Goal: Information Seeking & Learning: Learn about a topic

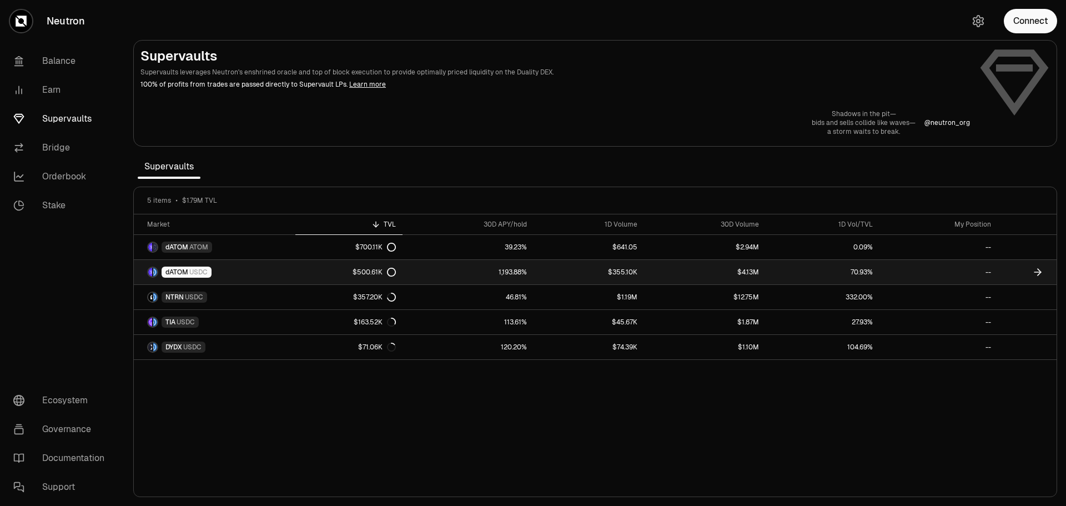
click at [539, 271] on link "$355.10K" at bounding box center [589, 272] width 111 height 24
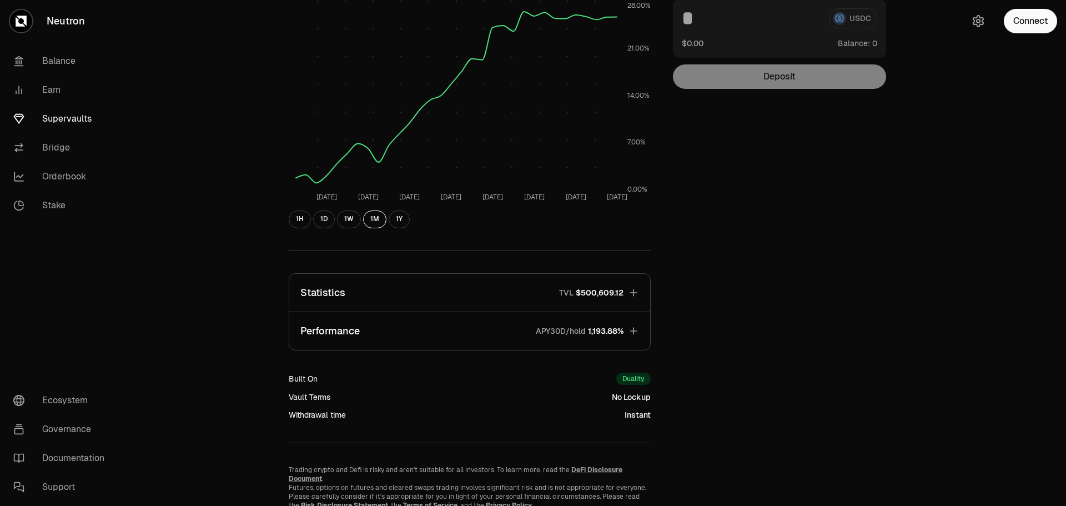
scroll to position [167, 0]
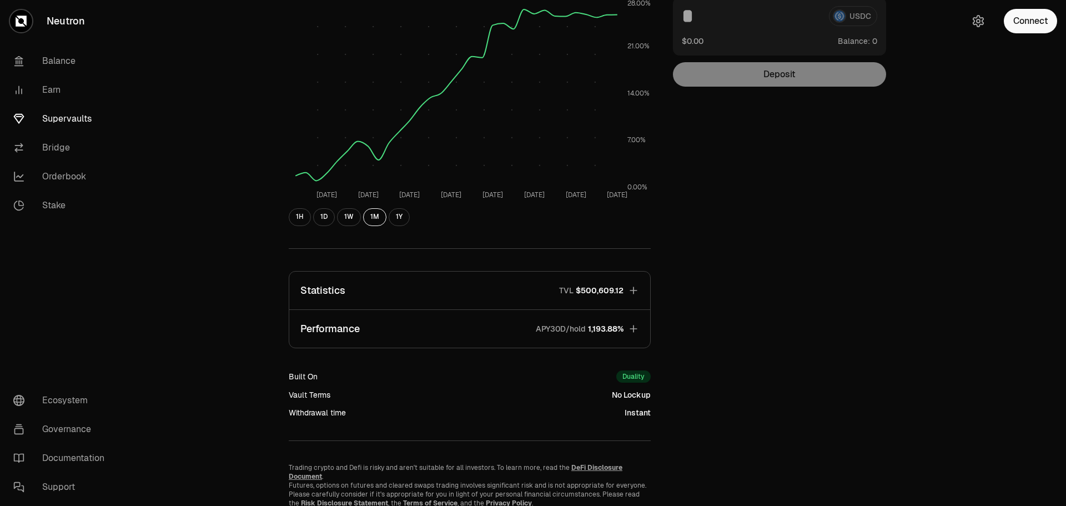
click at [635, 330] on icon "button" at bounding box center [633, 328] width 11 height 11
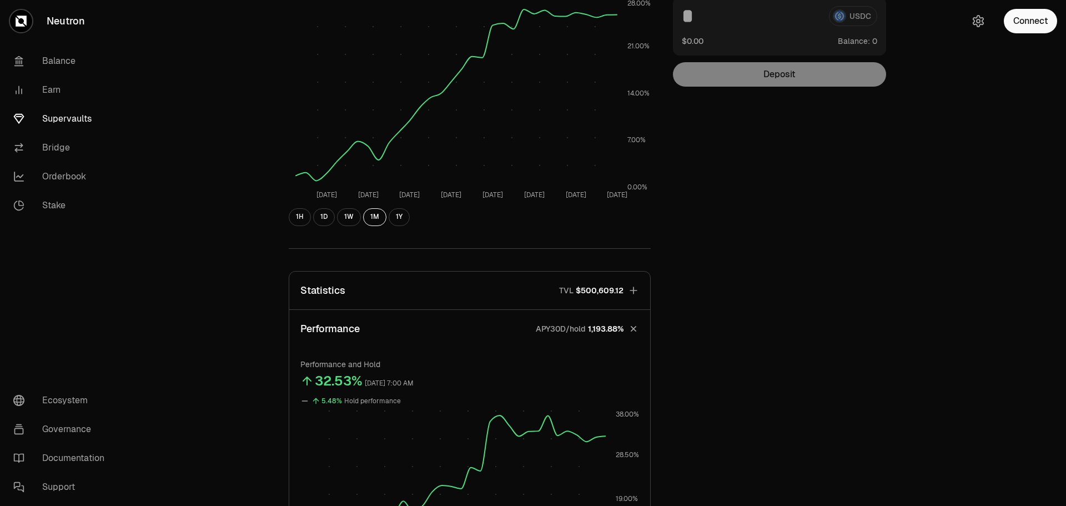
click at [635, 330] on icon "button" at bounding box center [634, 328] width 11 height 11
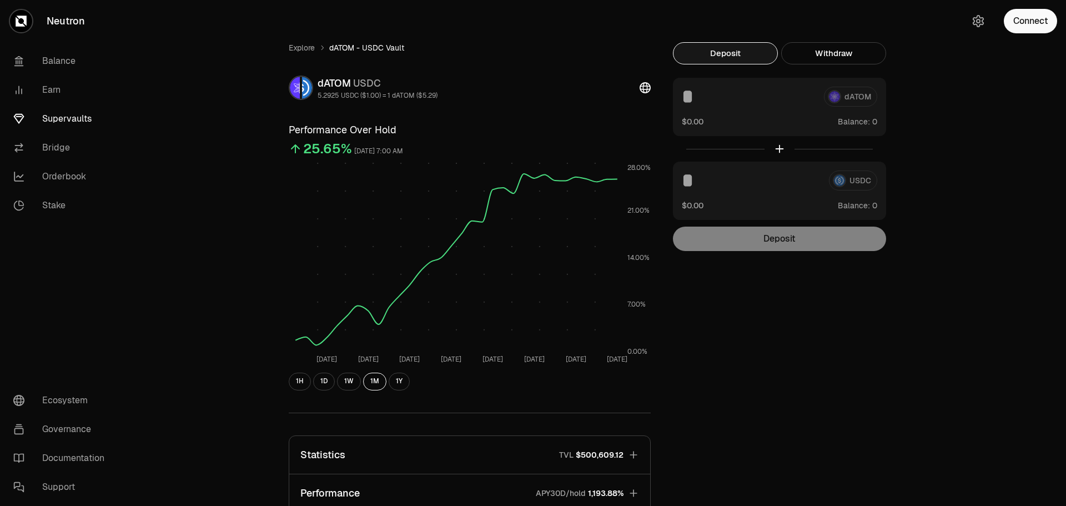
scroll to position [0, 0]
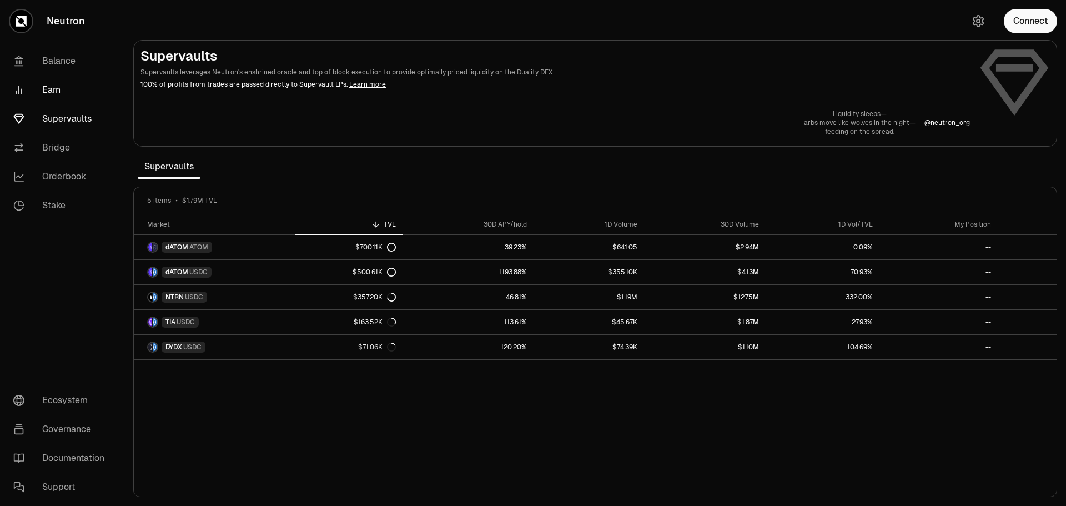
click at [56, 90] on link "Earn" at bounding box center [62, 90] width 116 height 29
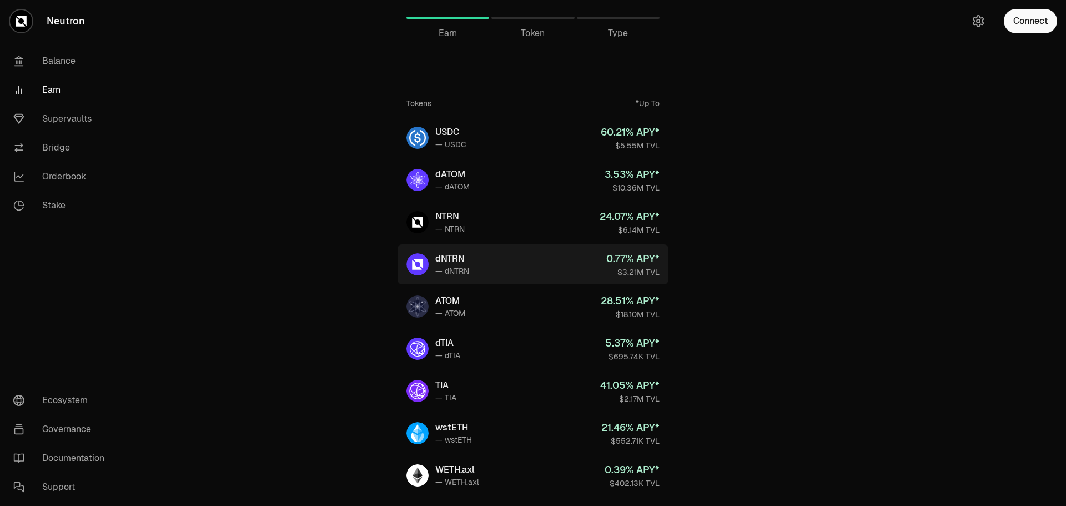
click at [642, 257] on div "0.77 % APY*" at bounding box center [633, 259] width 53 height 16
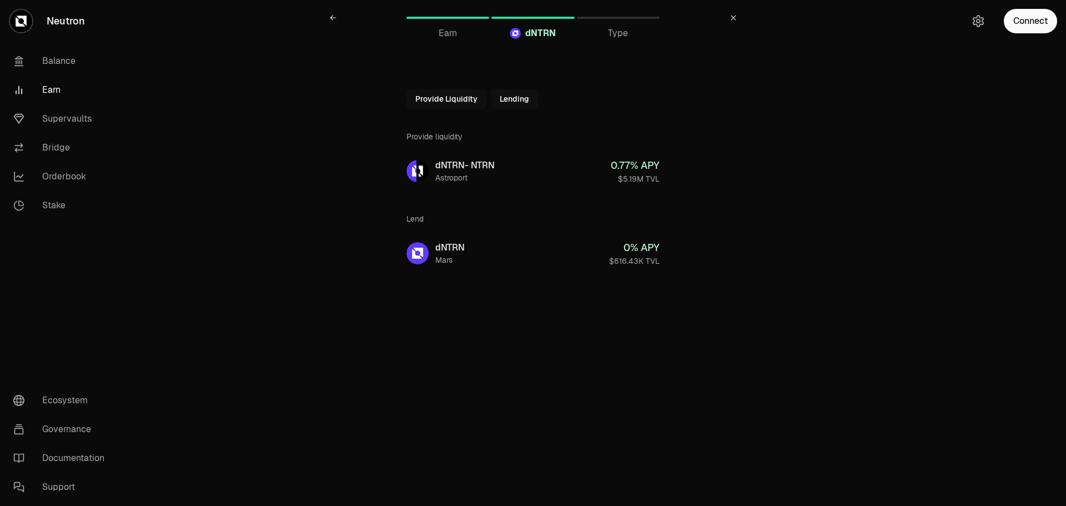
click at [514, 97] on button "Lending" at bounding box center [514, 99] width 47 height 20
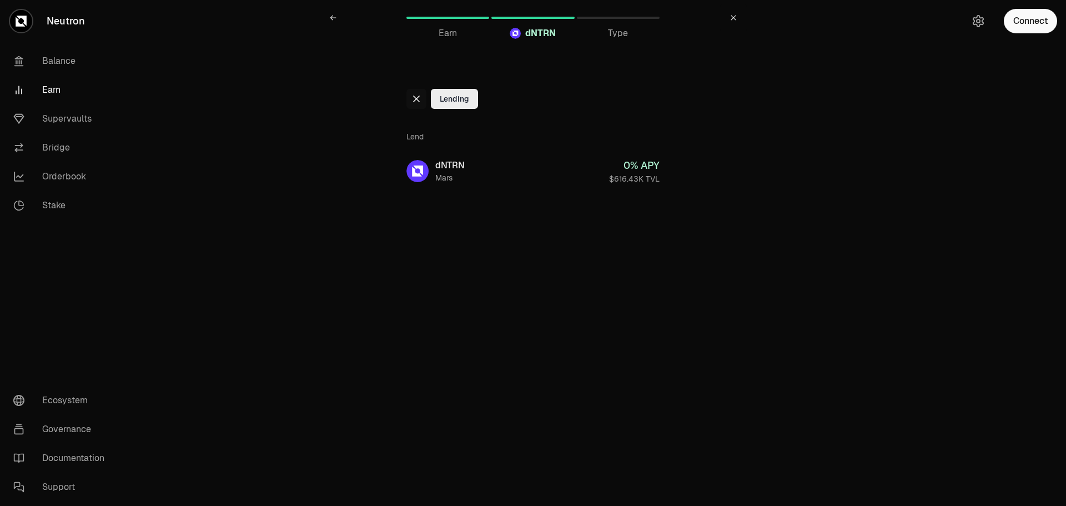
click at [418, 101] on icon at bounding box center [416, 98] width 9 height 9
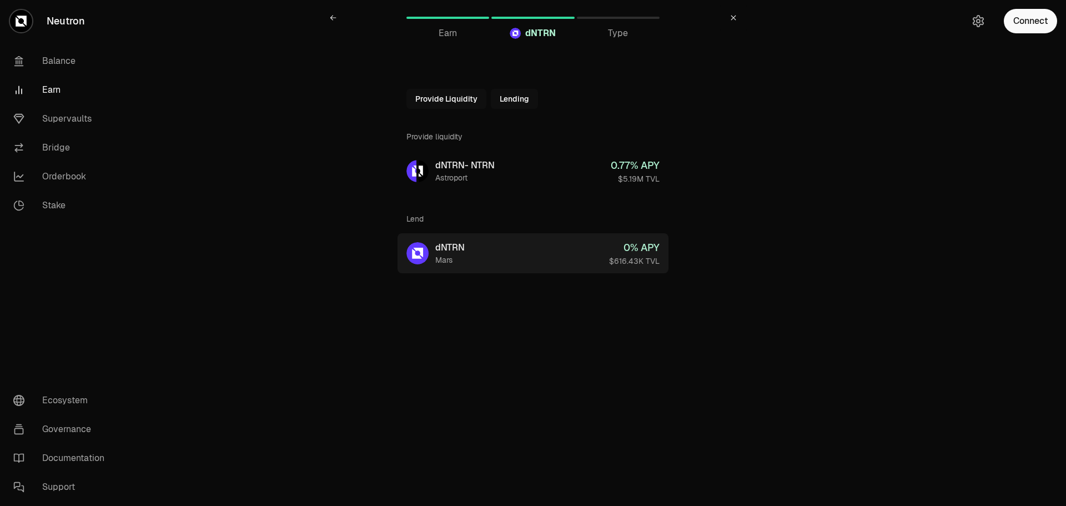
click at [534, 244] on link "dNTRN Mars 0 % APY $616.43K TVL" at bounding box center [533, 253] width 271 height 40
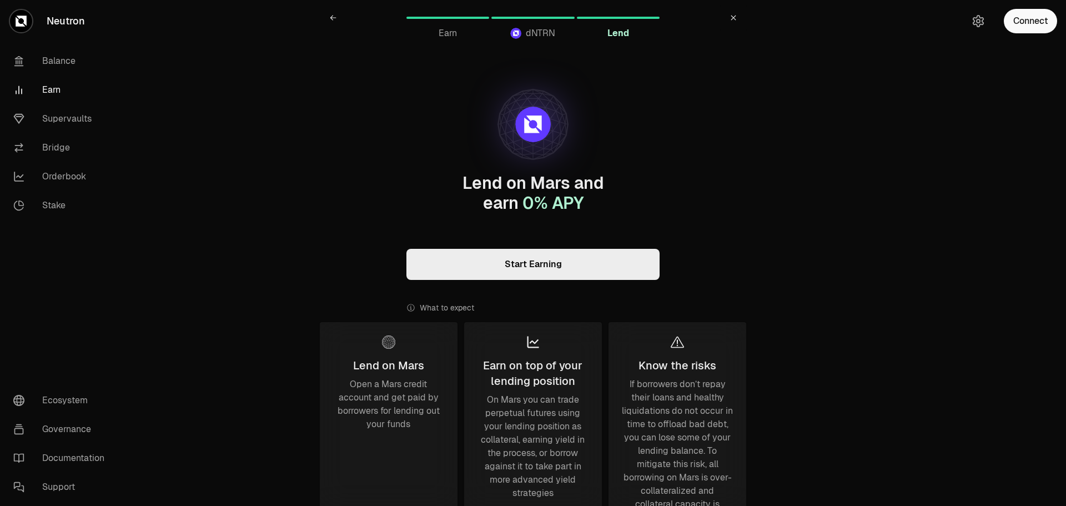
click at [335, 13] on link at bounding box center [333, 17] width 27 height 27
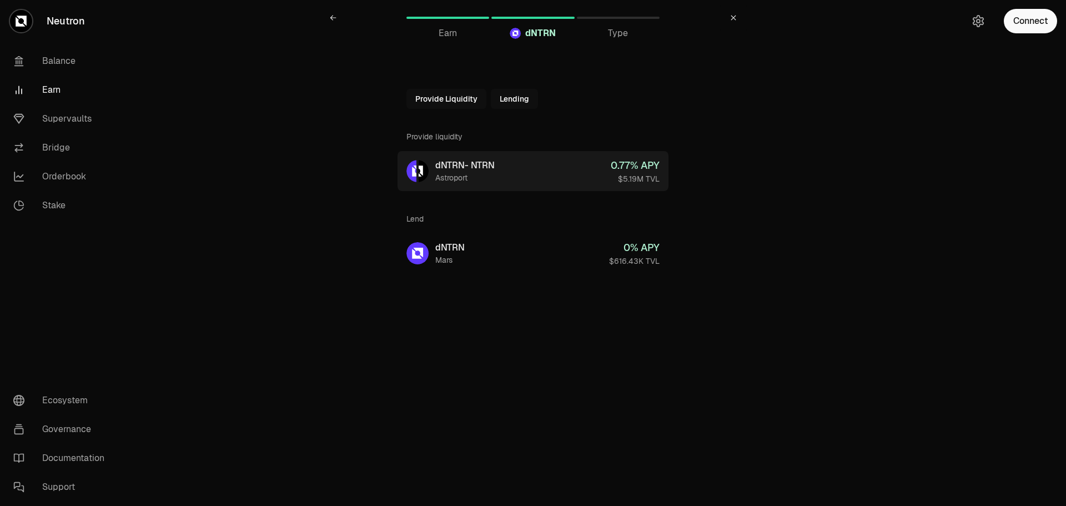
click at [530, 172] on link "dNTRN - NTRN Astroport 0.77 % APY $5.19M TVL" at bounding box center [533, 171] width 271 height 40
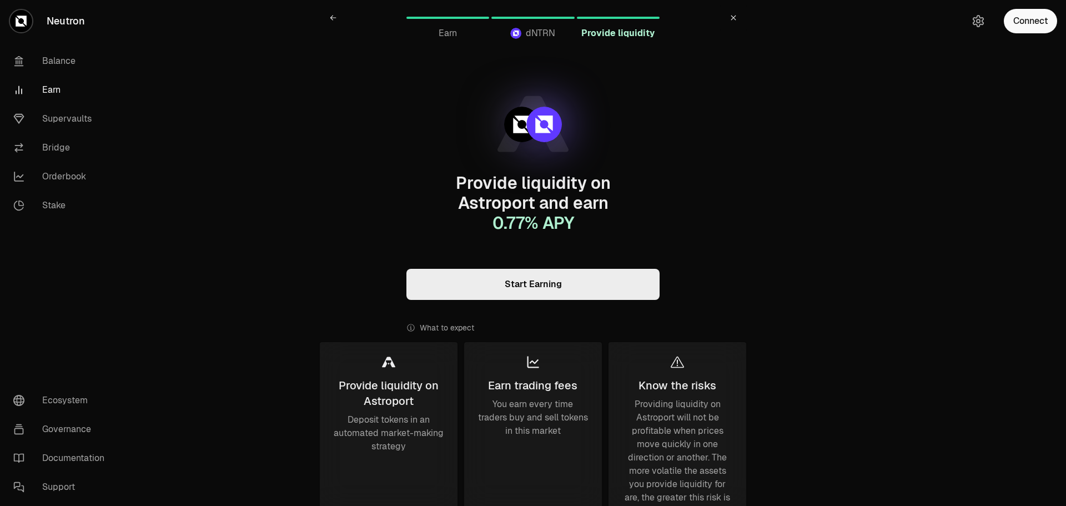
click at [331, 18] on icon at bounding box center [333, 17] width 6 height 5
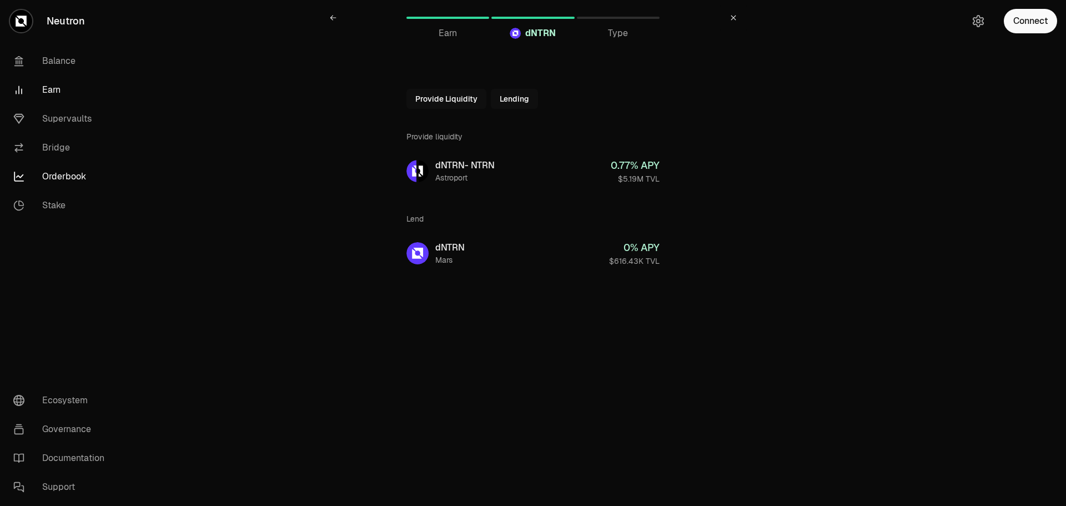
click at [58, 181] on link "Orderbook" at bounding box center [62, 176] width 116 height 29
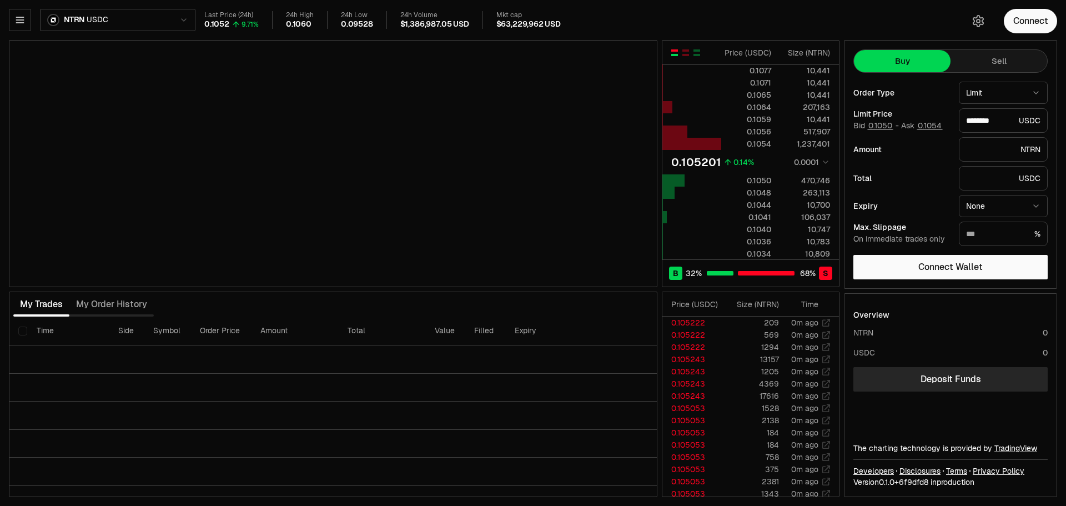
click at [63, 22] on html "Neutron Balance Earn Supervaults Bridge Orderbook Stake Ecosystem Governance Do…" at bounding box center [533, 253] width 1066 height 506
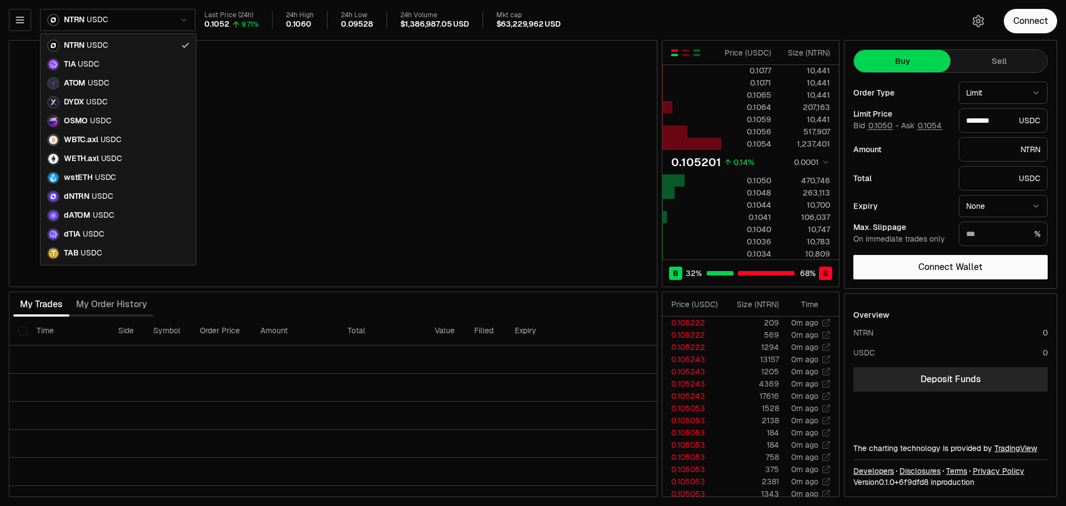
type input "********"
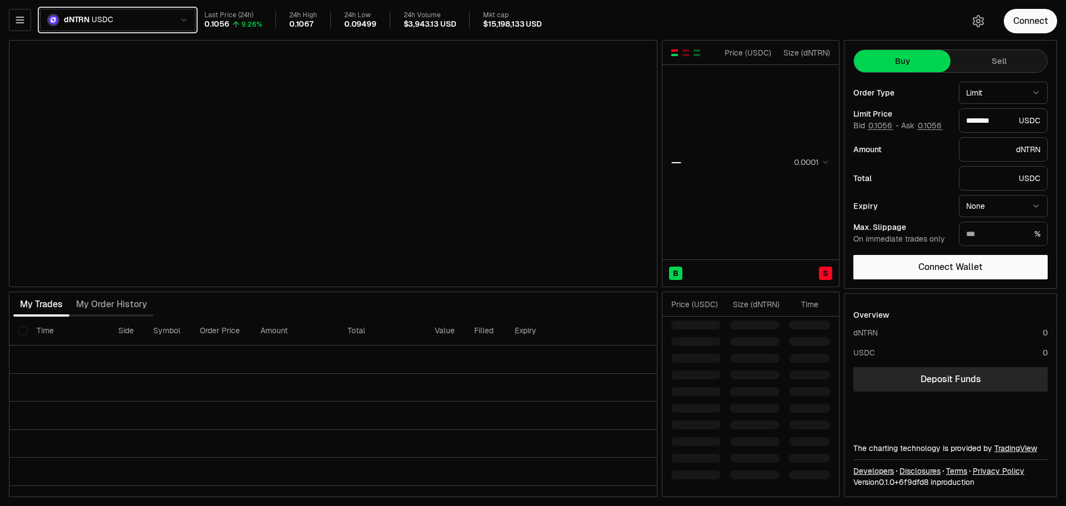
type input "********"
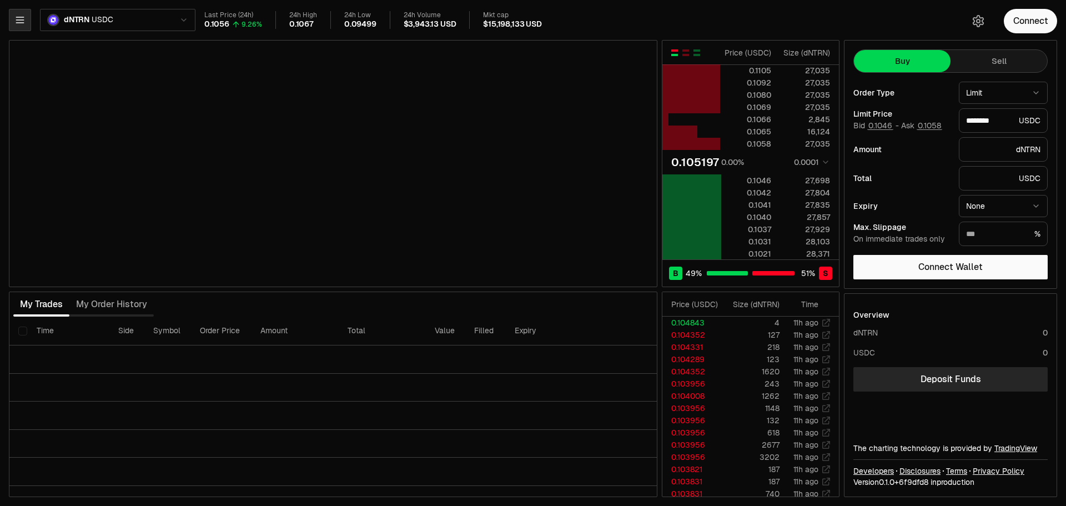
click at [24, 19] on icon "button" at bounding box center [19, 19] width 11 height 11
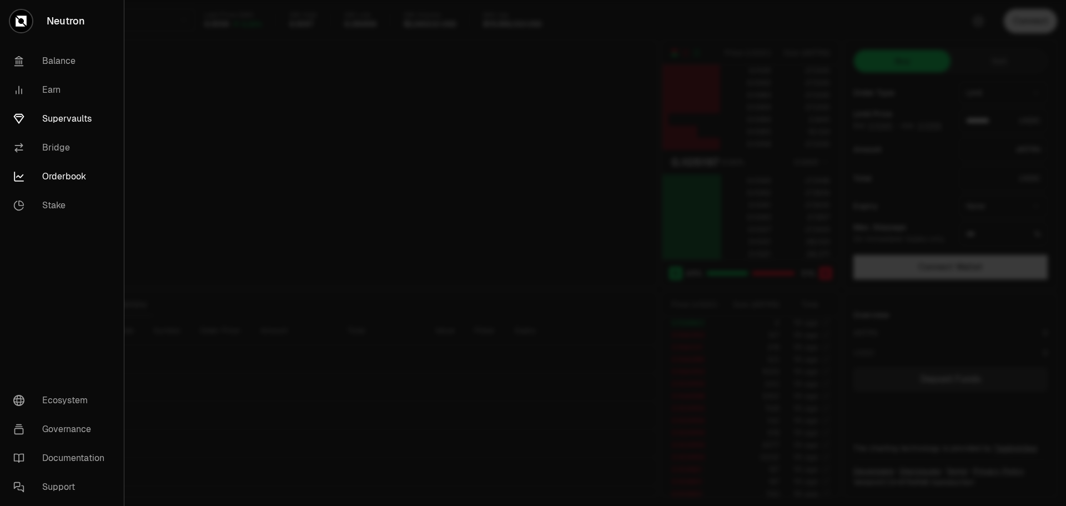
click at [67, 117] on link "Supervaults" at bounding box center [61, 118] width 115 height 29
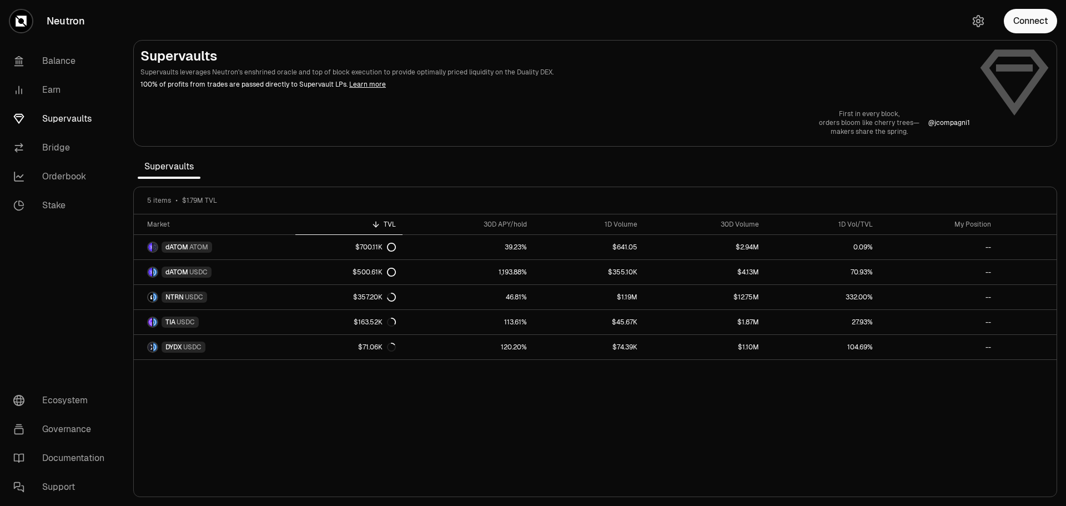
click at [332, 167] on section "Supervaults Supervaults leverages Neutron's enshrined oracle and top of block e…" at bounding box center [595, 253] width 942 height 506
